Goal: Task Accomplishment & Management: Use online tool/utility

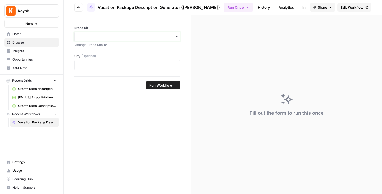
click at [166, 38] on input "Brand Kit" at bounding box center [127, 36] width 99 height 5
click at [151, 59] on div "[EN-US] - Kayak" at bounding box center [127, 61] width 105 height 10
click at [150, 60] on div at bounding box center [127, 65] width 106 height 10
click at [163, 87] on span "Run Workflow" at bounding box center [161, 85] width 23 height 5
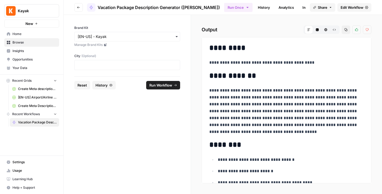
click at [31, 35] on span "Home" at bounding box center [34, 34] width 44 height 5
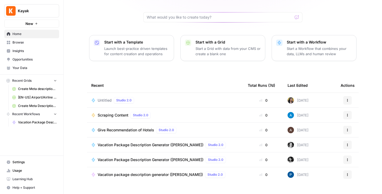
scroll to position [50, 0]
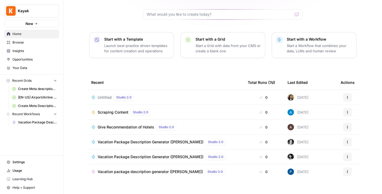
click at [170, 139] on span "Vacation Package Description Generator ([PERSON_NAME])" at bounding box center [151, 141] width 106 height 5
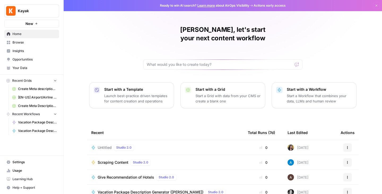
click at [31, 44] on span "Browse" at bounding box center [34, 42] width 44 height 5
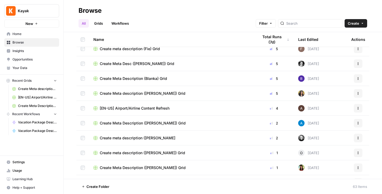
scroll to position [64, 0]
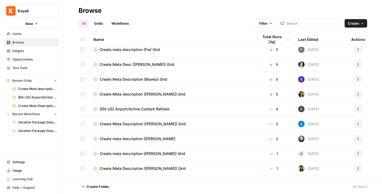
click at [148, 65] on span "Create Meta Desc ([PERSON_NAME]) Grid" at bounding box center [137, 64] width 75 height 5
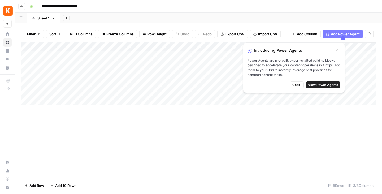
click at [336, 49] on icon "button" at bounding box center [337, 50] width 3 height 3
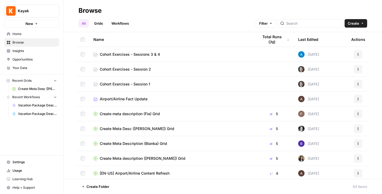
click at [28, 36] on span "Home" at bounding box center [34, 34] width 44 height 5
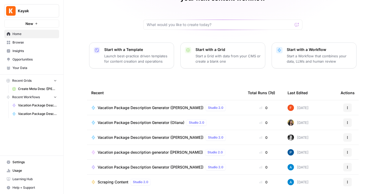
scroll to position [40, 0]
click at [30, 24] on span "New" at bounding box center [29, 23] width 8 height 5
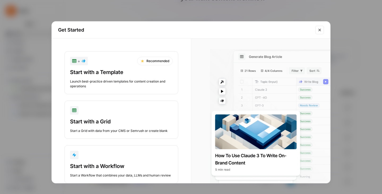
scroll to position [13, 0]
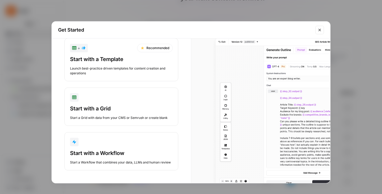
click at [145, 154] on div "Start with a Workflow" at bounding box center [121, 153] width 103 height 7
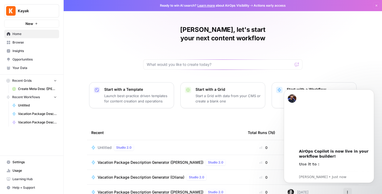
click at [39, 30] on link "Home" at bounding box center [31, 34] width 55 height 8
click at [37, 25] on icon "button" at bounding box center [36, 23] width 3 height 3
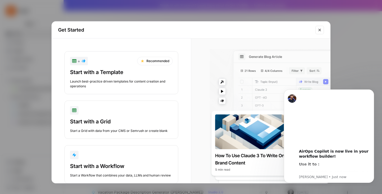
click at [321, 28] on icon "Close modal" at bounding box center [320, 30] width 4 height 4
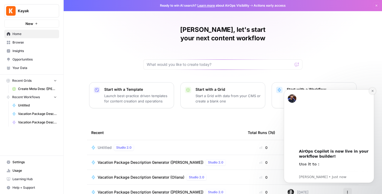
click at [372, 93] on button "Dismiss notification" at bounding box center [372, 91] width 7 height 7
